Goal: Information Seeking & Learning: Find specific fact

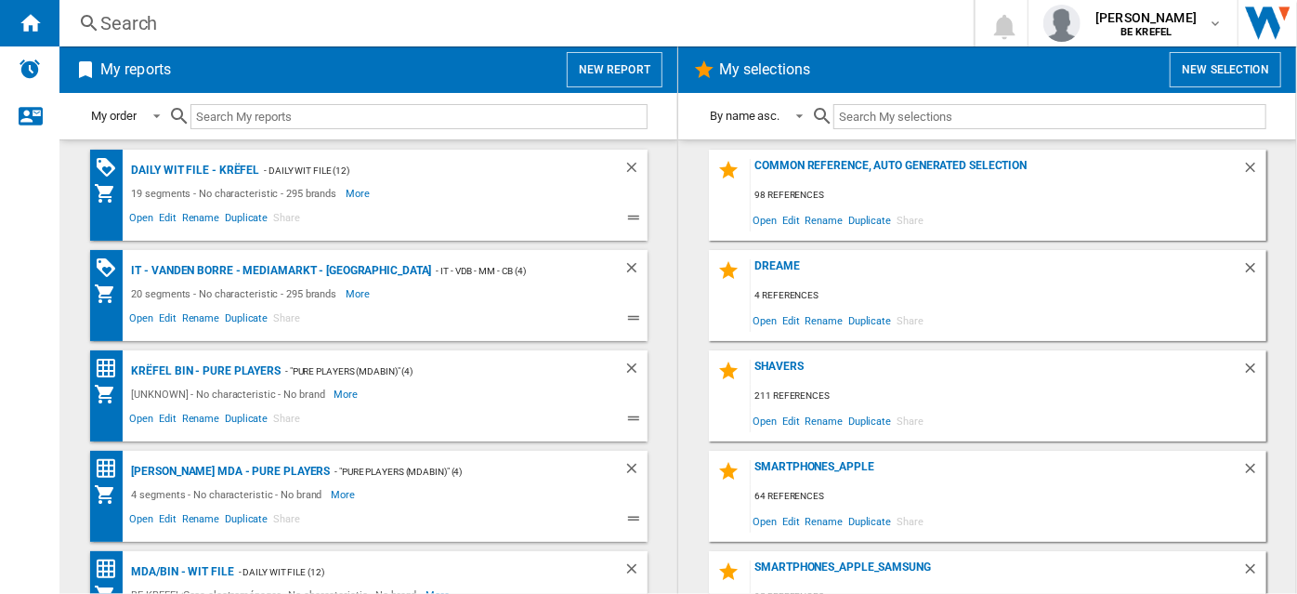
click at [280, 14] on div "Search" at bounding box center [512, 23] width 825 height 26
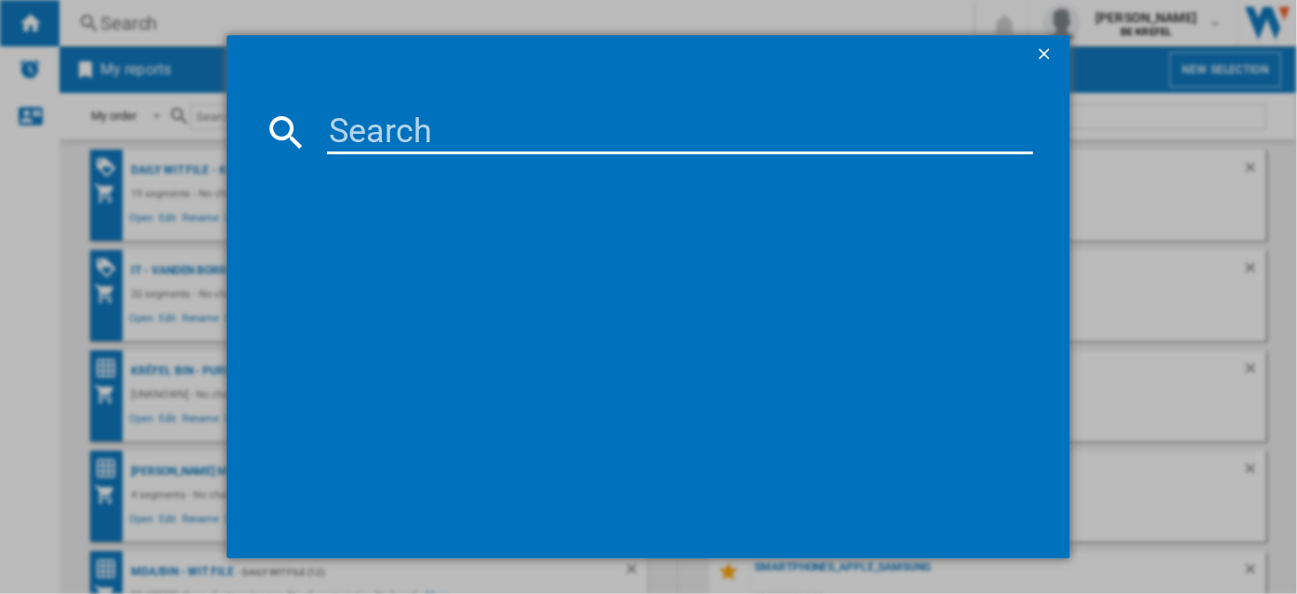
click at [375, 137] on input at bounding box center [679, 132] width 705 height 45
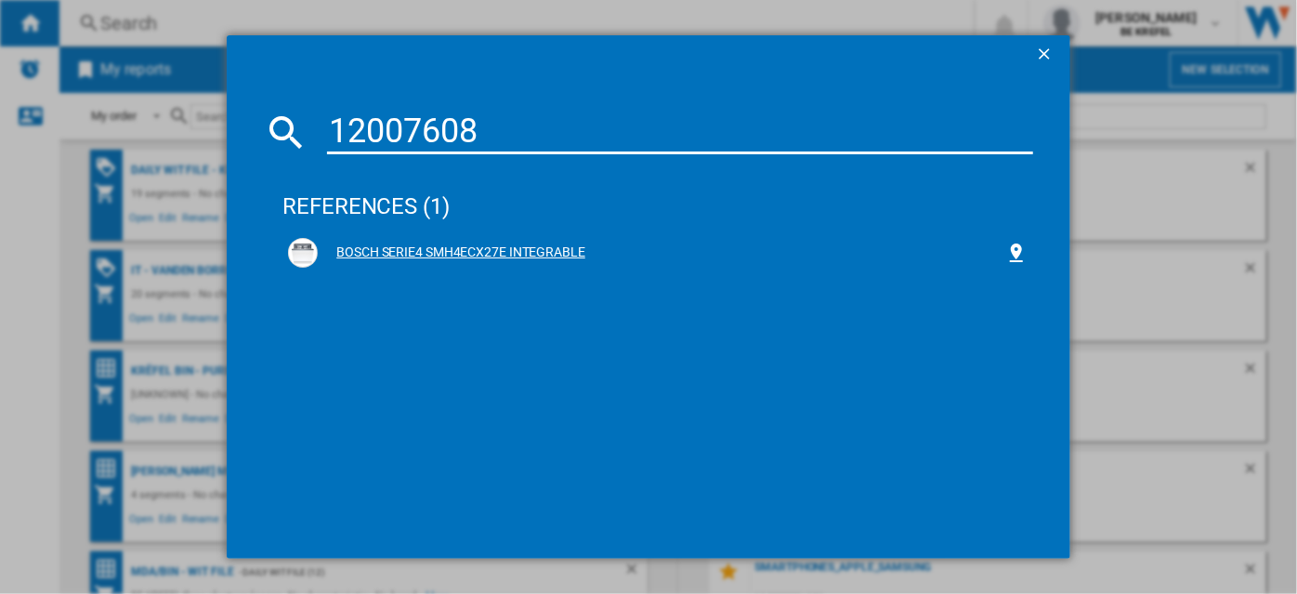
type input "12007608"
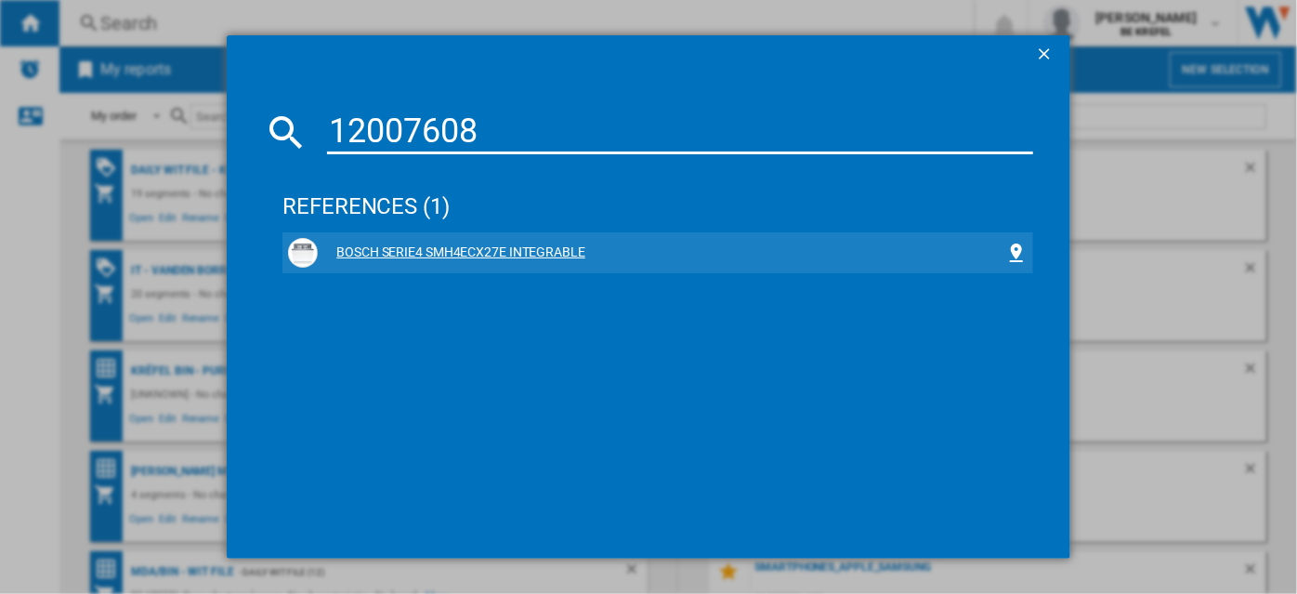
click at [351, 255] on div "BOSCH SERIE4 SMH4ECX27E INTEGRABLE" at bounding box center [661, 252] width 687 height 19
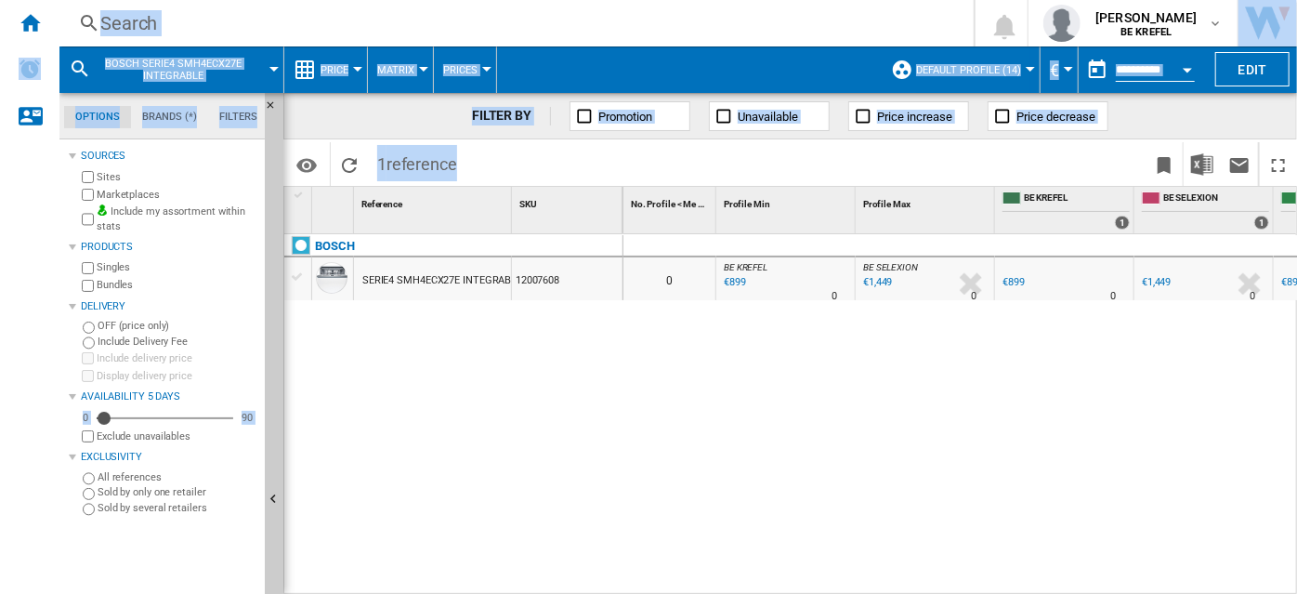
drag, startPoint x: 806, startPoint y: 583, endPoint x: 946, endPoint y: 609, distance: 142.5
click at [946, 593] on html "In order to access Insight, please log out and log in again OK NEW Search Searc…" at bounding box center [648, 297] width 1297 height 594
click at [907, 545] on div "0 0 BE KREFEL : BE FR KREFEL 0.0 % €899 % N/A 0 BE KREFEL : BE FR KREFEL BE SEL…" at bounding box center [960, 414] width 675 height 361
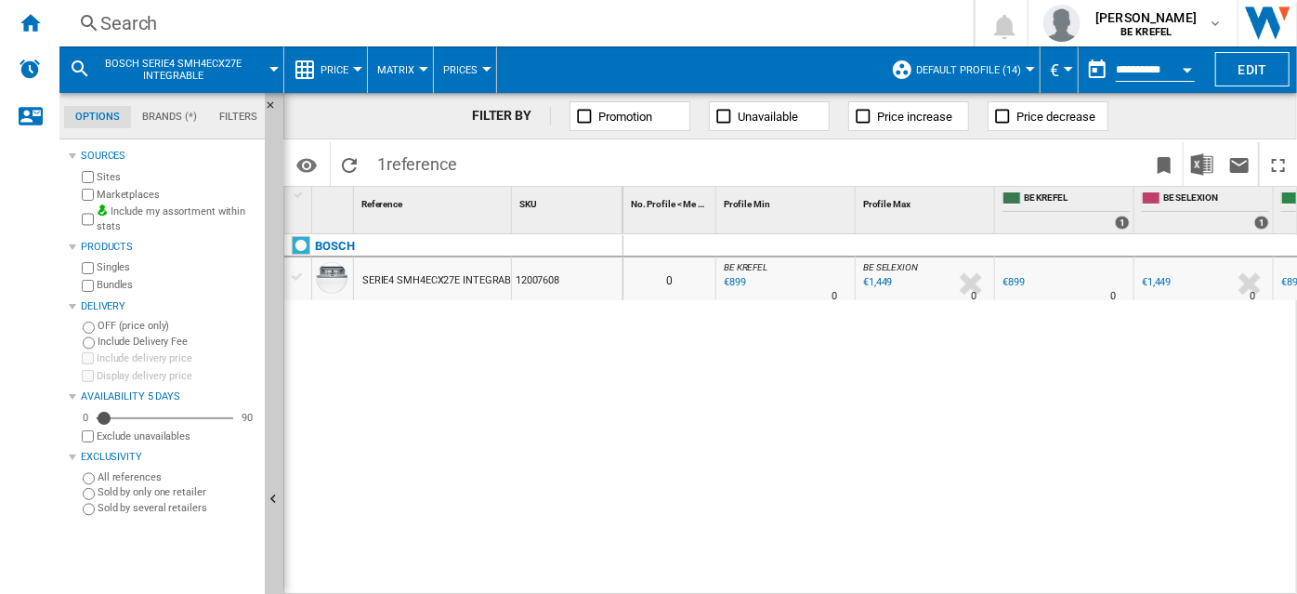
scroll to position [0, 114]
